Goal: Book appointment/travel/reservation

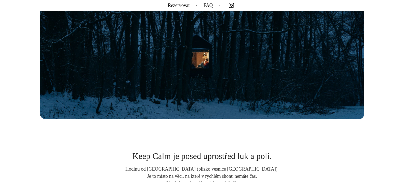
scroll to position [186, 0]
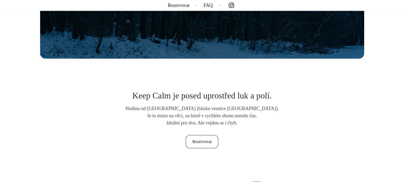
click at [202, 140] on link "Rezervovat" at bounding box center [201, 141] width 33 height 13
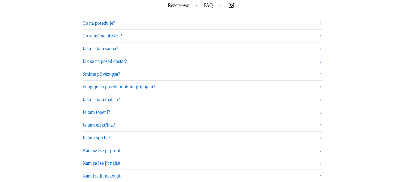
scroll to position [3264, 0]
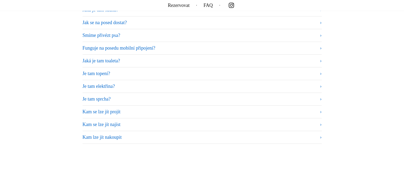
click at [98, 98] on summary "Je tam sprcha?" at bounding box center [202, 99] width 239 height 7
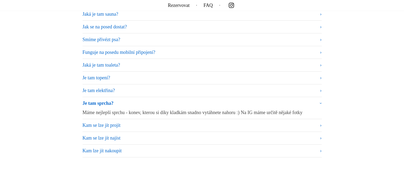
scroll to position [3184, 0]
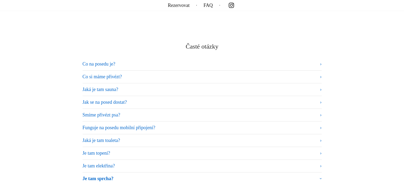
click at [99, 139] on summary "Jaká je tam toaleta?" at bounding box center [202, 140] width 239 height 7
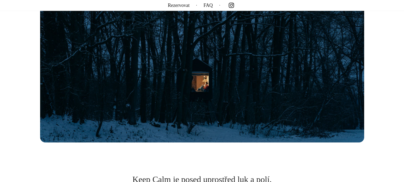
scroll to position [0, 0]
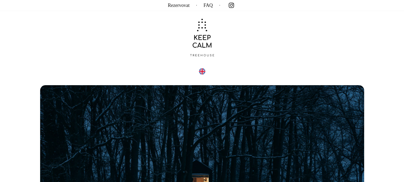
click at [199, 41] on img at bounding box center [202, 37] width 27 height 41
click at [201, 55] on img at bounding box center [202, 37] width 27 height 41
click at [210, 5] on link "FAQ" at bounding box center [207, 5] width 9 height 0
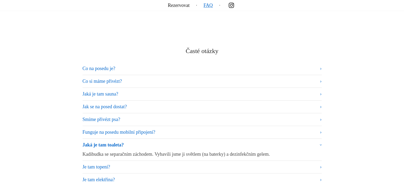
scroll to position [3213, 0]
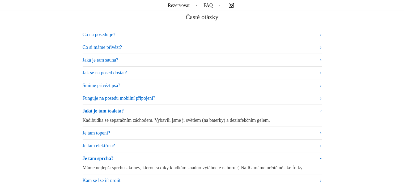
click at [101, 72] on summary "Jak se na posed dostat?" at bounding box center [202, 72] width 239 height 7
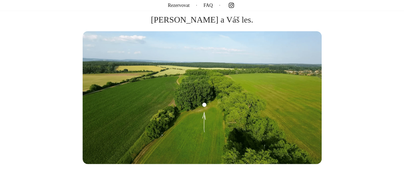
scroll to position [0, 0]
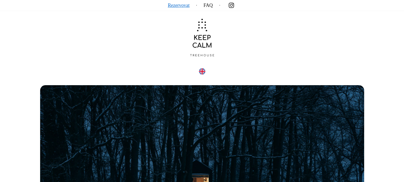
click at [172, 5] on link "Rezervovat" at bounding box center [179, 5] width 22 height 0
